Goal: Information Seeking & Learning: Learn about a topic

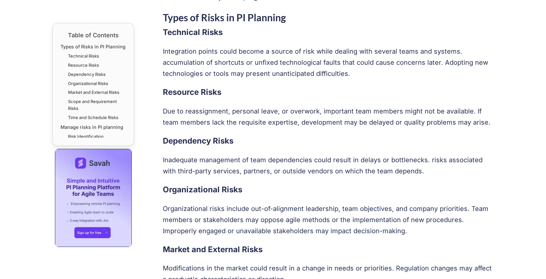
scroll to position [333, 0]
drag, startPoint x: 163, startPoint y: 32, endPoint x: 221, endPoint y: 31, distance: 57.9
click at [221, 31] on h3 "Technical Risks" at bounding box center [328, 32] width 331 height 13
copy h3 "Technical Risks"
click at [186, 32] on h3 "Technical Risks" at bounding box center [328, 32] width 331 height 13
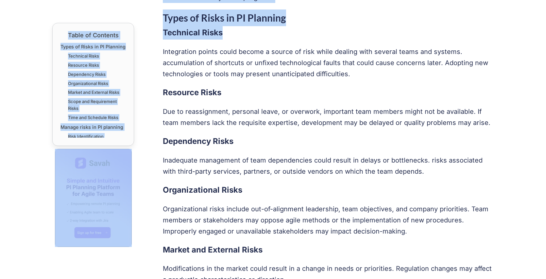
drag, startPoint x: 161, startPoint y: 33, endPoint x: 227, endPoint y: 36, distance: 66.4
click at [227, 36] on h3 "Technical Risks" at bounding box center [328, 32] width 331 height 13
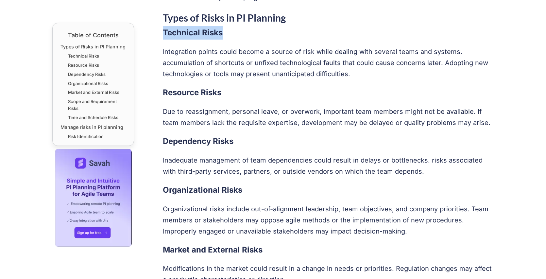
drag, startPoint x: 164, startPoint y: 32, endPoint x: 226, endPoint y: 32, distance: 61.8
click at [226, 32] on h3 "Technical Risks" at bounding box center [328, 32] width 331 height 13
copy h3 "Technical Risks"
click at [177, 94] on h3 "Resource Risks" at bounding box center [328, 92] width 331 height 13
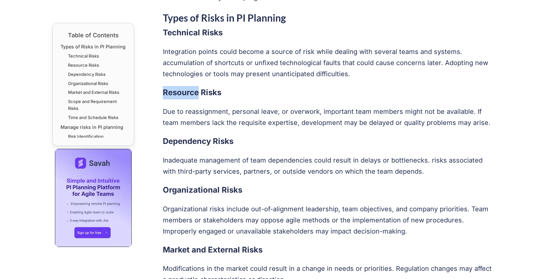
copy h3 "Resource"
drag, startPoint x: 163, startPoint y: 92, endPoint x: 227, endPoint y: 93, distance: 64.1
click at [227, 93] on h3 "Resource Risks" at bounding box center [328, 92] width 331 height 13
copy h3 "Resource Risks"
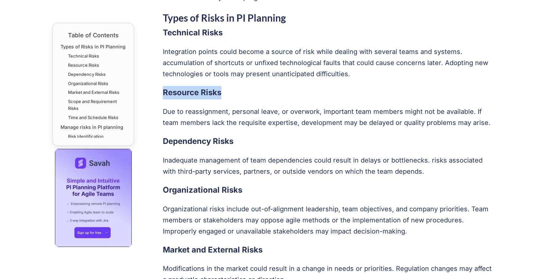
click at [183, 144] on h3 "Dependency Risks" at bounding box center [328, 141] width 331 height 13
copy h3 "Dependency"
click at [183, 136] on h3 "Dependency Risks" at bounding box center [328, 141] width 331 height 13
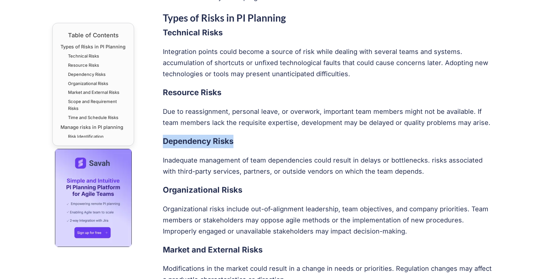
drag, startPoint x: 163, startPoint y: 140, endPoint x: 240, endPoint y: 142, distance: 76.8
click at [240, 142] on h3 "Dependency Risks" at bounding box center [328, 141] width 331 height 13
copy h3 "Dependency Risks"
click at [191, 189] on h3 "Organizational Risks" at bounding box center [328, 189] width 331 height 13
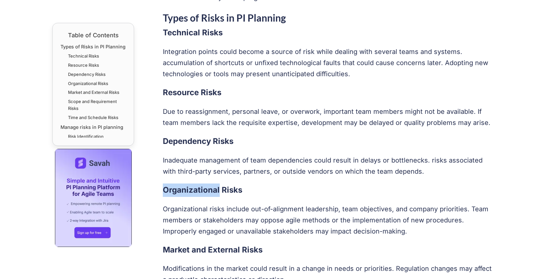
click at [191, 189] on h3 "Organizational Risks" at bounding box center [328, 189] width 331 height 13
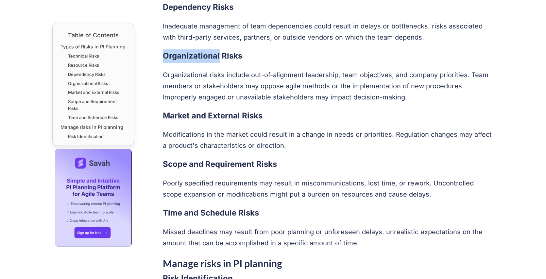
scroll to position [468, 0]
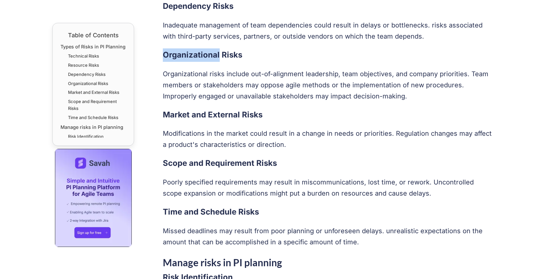
copy h3 "Organizational"
drag, startPoint x: 163, startPoint y: 55, endPoint x: 249, endPoint y: 55, distance: 85.3
click at [249, 55] on h3 "Organizational Risks" at bounding box center [328, 54] width 331 height 13
copy h3 "Organizational Risks"
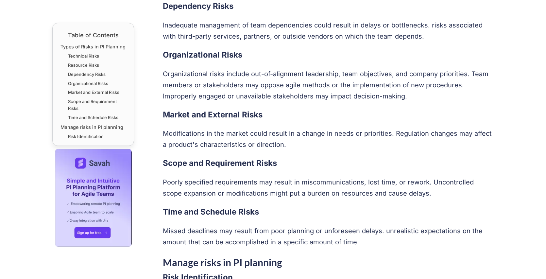
click at [173, 114] on h3 "Market and External Risks" at bounding box center [328, 114] width 331 height 13
copy h3 "Market"
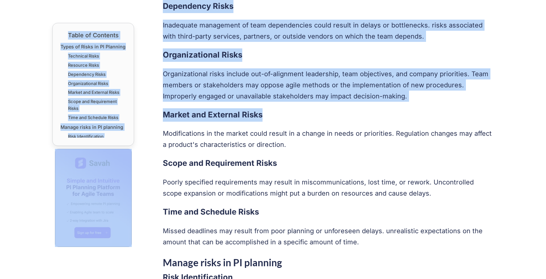
drag, startPoint x: 263, startPoint y: 113, endPoint x: 153, endPoint y: 114, distance: 110.5
click at [170, 112] on h3 "Market and External Risks" at bounding box center [328, 114] width 331 height 13
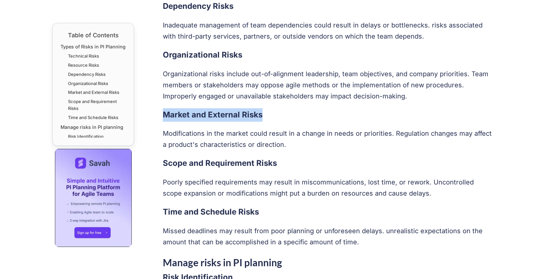
drag, startPoint x: 164, startPoint y: 112, endPoint x: 261, endPoint y: 117, distance: 97.5
click at [261, 117] on h3 "Market and External Risks" at bounding box center [328, 114] width 331 height 13
copy h3 "Market and External Risks"
click at [227, 164] on h3 "Scope and Requirement Risks" at bounding box center [328, 163] width 331 height 13
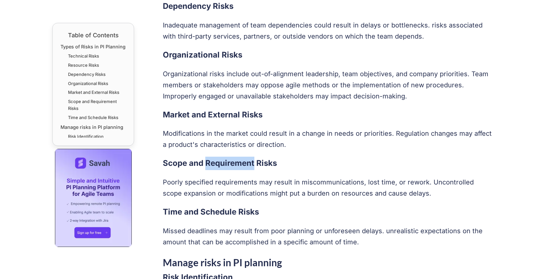
click at [227, 164] on h3 "Scope and Requirement Risks" at bounding box center [328, 163] width 331 height 13
click at [180, 159] on h3 "Scope and Requirement Risks" at bounding box center [328, 163] width 331 height 13
click at [180, 163] on h3 "Scope and Requirement Risks" at bounding box center [328, 163] width 331 height 13
drag, startPoint x: 163, startPoint y: 163, endPoint x: 279, endPoint y: 165, distance: 115.7
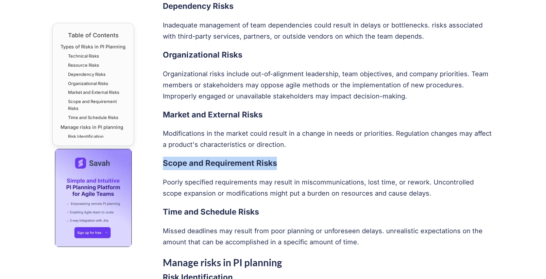
click at [279, 165] on h3 "Scope and Requirement Risks" at bounding box center [328, 163] width 331 height 13
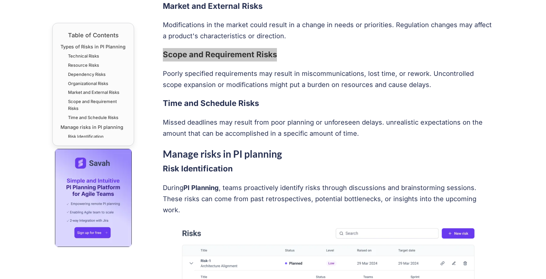
scroll to position [575, 0]
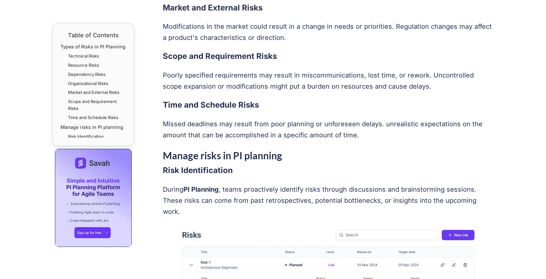
click at [171, 103] on h3 "Time and Schedule Risks" at bounding box center [328, 104] width 331 height 13
click at [187, 105] on h3 "Time and Schedule Risks" at bounding box center [328, 104] width 331 height 13
drag, startPoint x: 164, startPoint y: 106, endPoint x: 260, endPoint y: 108, distance: 96.4
click at [260, 108] on h3 "Time and Schedule Risks" at bounding box center [328, 104] width 331 height 13
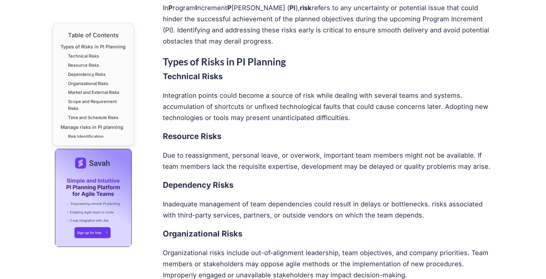
scroll to position [286, 0]
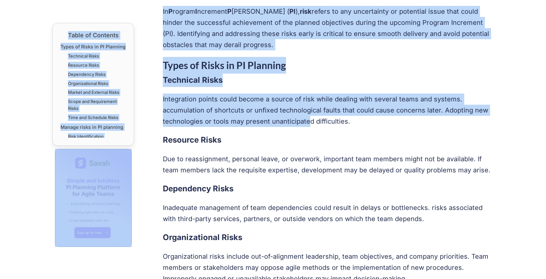
drag, startPoint x: 162, startPoint y: 99, endPoint x: 306, endPoint y: 122, distance: 145.3
click at [306, 122] on p "Integration points could become a source of risk while dealing with several tea…" at bounding box center [328, 109] width 331 height 33
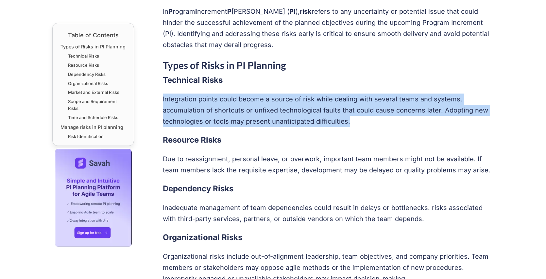
drag, startPoint x: 163, startPoint y: 99, endPoint x: 349, endPoint y: 124, distance: 187.9
click at [349, 124] on p "Integration points could become a source of risk while dealing with several tea…" at bounding box center [328, 109] width 331 height 33
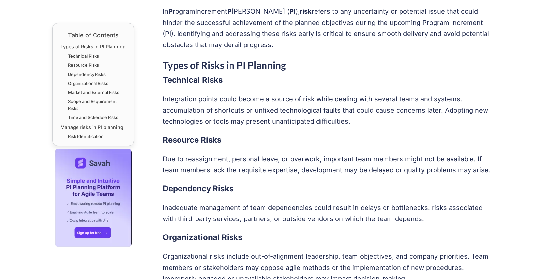
click at [175, 164] on p "Due to reassignment, personal leave, or overwork, important team members might …" at bounding box center [328, 164] width 331 height 22
drag, startPoint x: 162, startPoint y: 159, endPoint x: 422, endPoint y: 163, distance: 259.5
click at [422, 163] on p "Due to reassignment, personal leave, or overwork, important team members might …" at bounding box center [328, 164] width 331 height 22
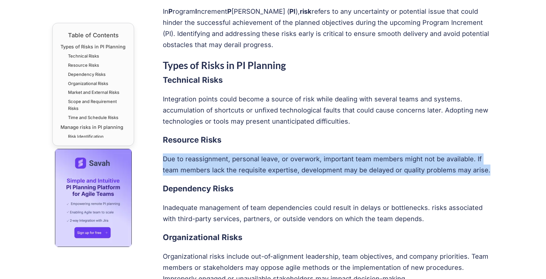
drag, startPoint x: 164, startPoint y: 158, endPoint x: 493, endPoint y: 179, distance: 329.4
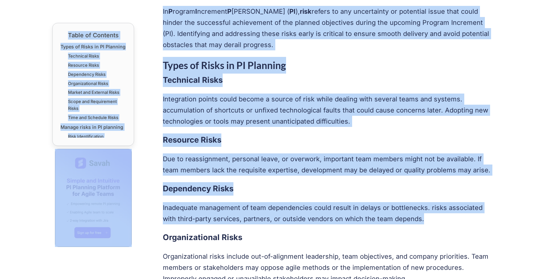
drag, startPoint x: 408, startPoint y: 222, endPoint x: 162, endPoint y: 203, distance: 246.1
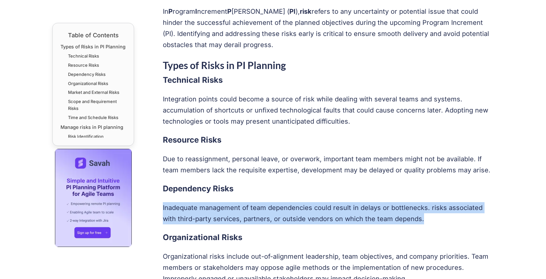
drag, startPoint x: 163, startPoint y: 206, endPoint x: 430, endPoint y: 219, distance: 267.6
click at [430, 219] on p "Inadequate management of team dependencies could result in delays or bottleneck…" at bounding box center [328, 213] width 331 height 22
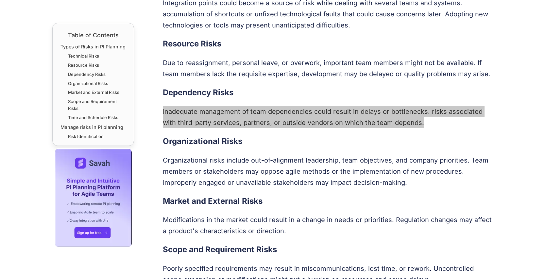
scroll to position [384, 0]
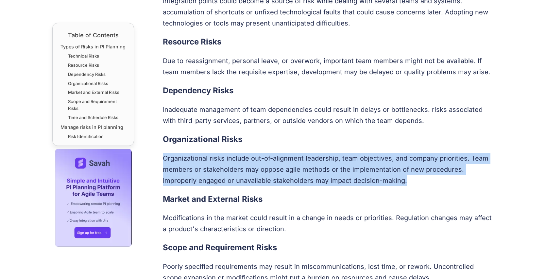
drag, startPoint x: 163, startPoint y: 156, endPoint x: 370, endPoint y: 185, distance: 208.9
click at [370, 185] on p "Organizational risks include out-of-alignment leadership, team objectives, and …" at bounding box center [328, 169] width 331 height 33
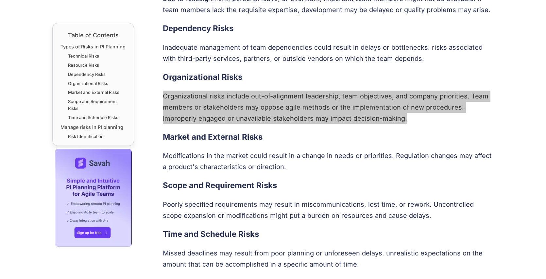
scroll to position [459, 0]
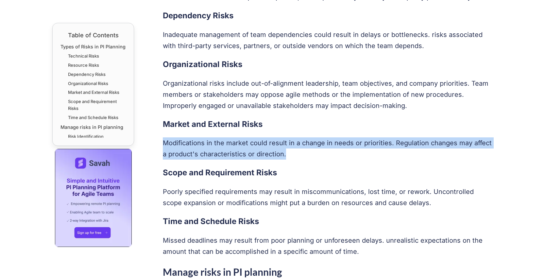
drag, startPoint x: 163, startPoint y: 143, endPoint x: 290, endPoint y: 160, distance: 127.6
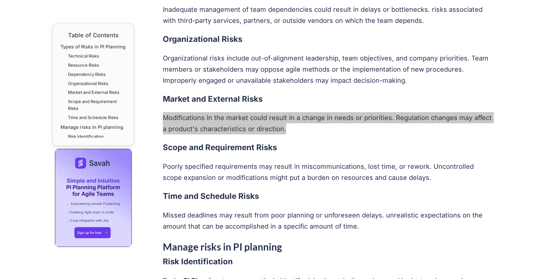
scroll to position [496, 0]
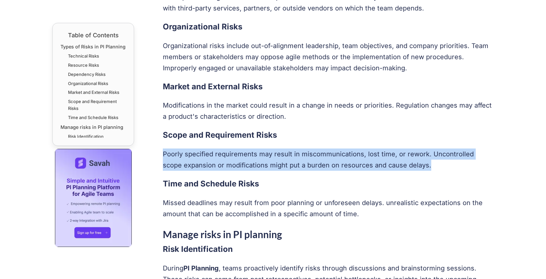
drag, startPoint x: 163, startPoint y: 153, endPoint x: 389, endPoint y: 172, distance: 226.6
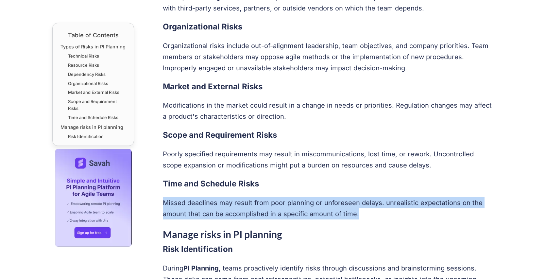
drag, startPoint x: 360, startPoint y: 216, endPoint x: 164, endPoint y: 202, distance: 195.9
click at [164, 202] on p "Missed deadlines may result from poor planning or unforeseen delays. unrealisti…" at bounding box center [328, 208] width 331 height 22
